Goal: Task Accomplishment & Management: Use online tool/utility

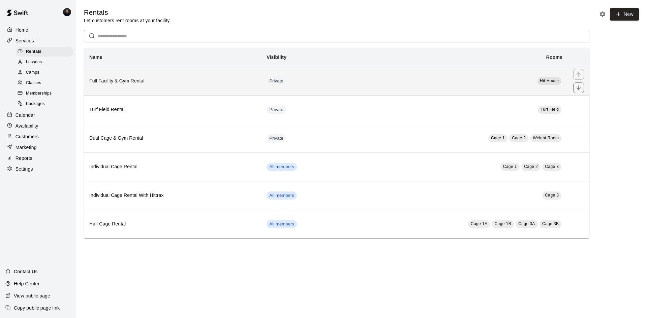
click at [129, 78] on th "Full Facility & Gym Rental" at bounding box center [172, 81] width 177 height 29
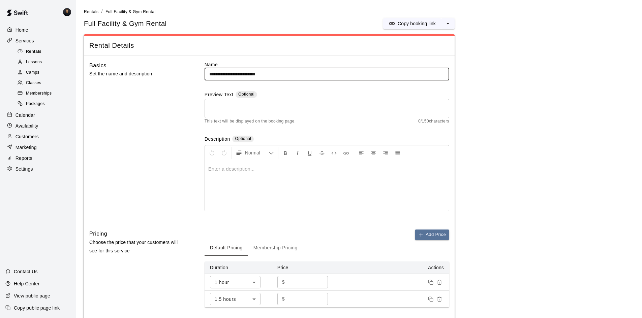
click at [24, 51] on div at bounding box center [22, 52] width 8 height 6
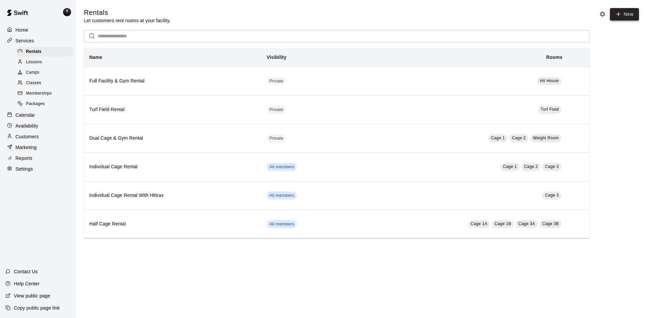
click at [617, 16] on icon at bounding box center [618, 14] width 6 height 6
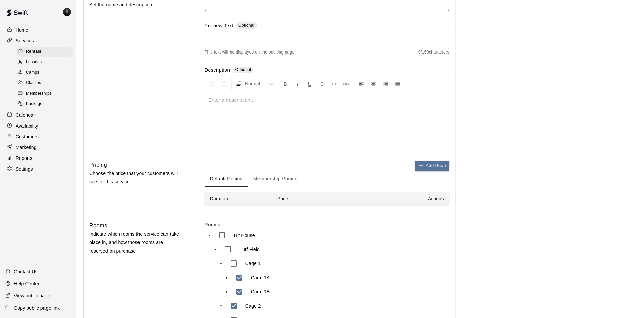
click at [275, 122] on div at bounding box center [327, 117] width 244 height 51
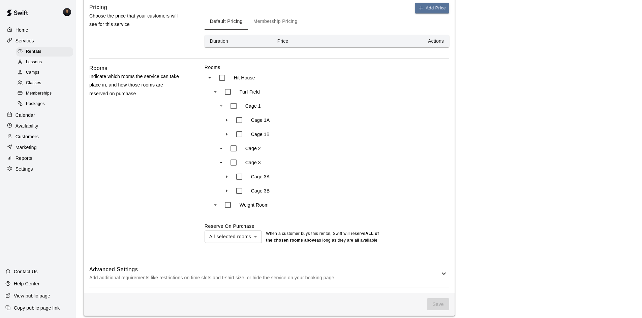
scroll to position [231, 0]
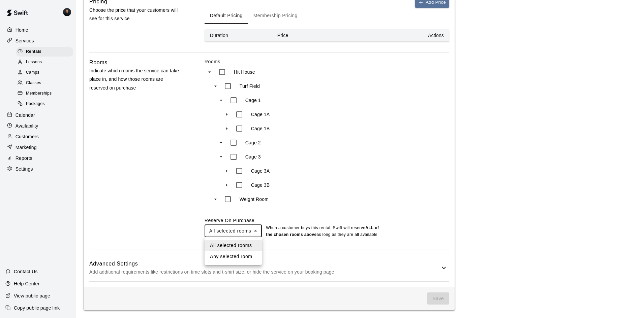
click at [241, 230] on body "Home Services Rentals Lessons Camps Classes Memberships Packages Calendar Avail…" at bounding box center [321, 43] width 642 height 549
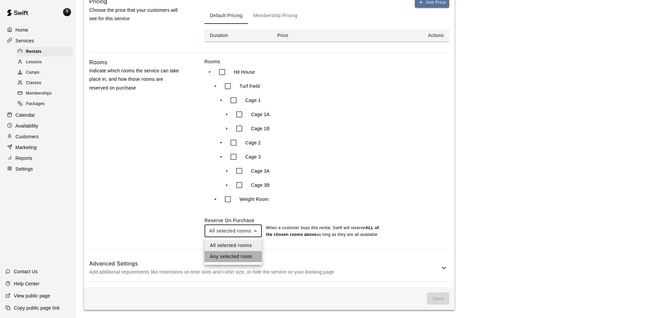
click at [235, 254] on li "Any selected room" at bounding box center [232, 256] width 57 height 11
type input "***"
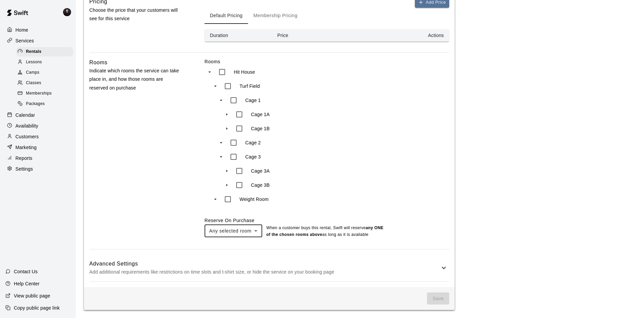
click at [270, 277] on div "Advanced Settings Add additional requirements like restrictions on time slots a…" at bounding box center [269, 268] width 360 height 27
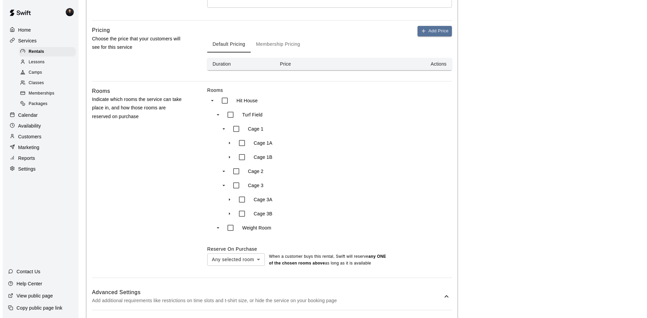
scroll to position [0, 0]
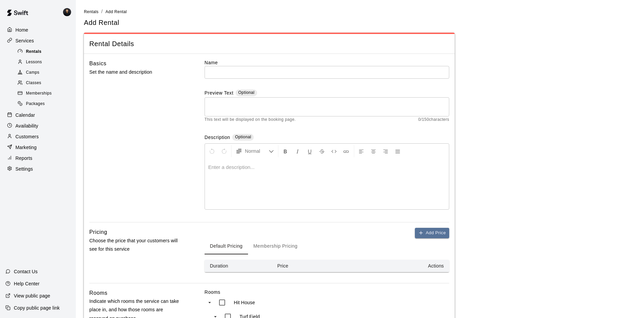
click at [34, 48] on div "Rentals" at bounding box center [44, 51] width 57 height 9
